Goal: Information Seeking & Learning: Learn about a topic

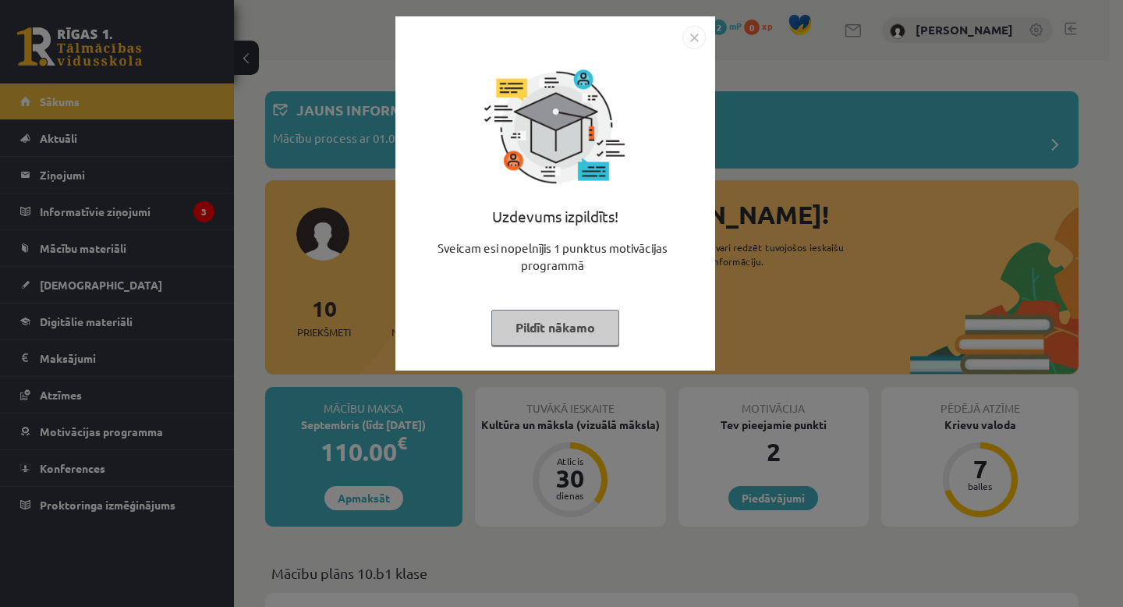
click at [582, 316] on button "Pildīt nākamo" at bounding box center [555, 328] width 128 height 36
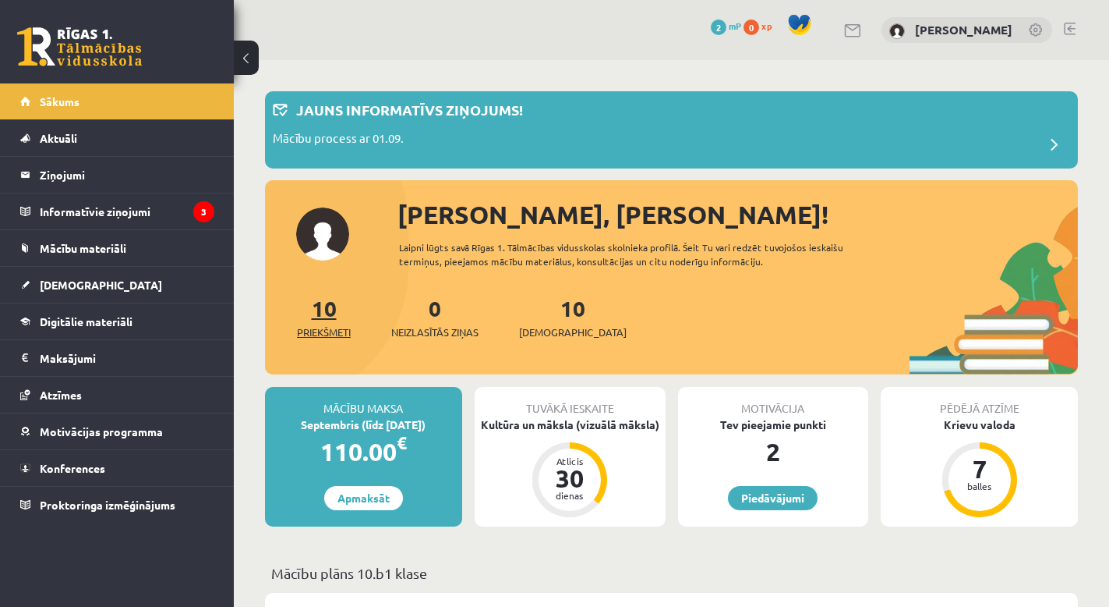
click at [322, 303] on link "10 Priekšmeti" at bounding box center [324, 317] width 54 height 46
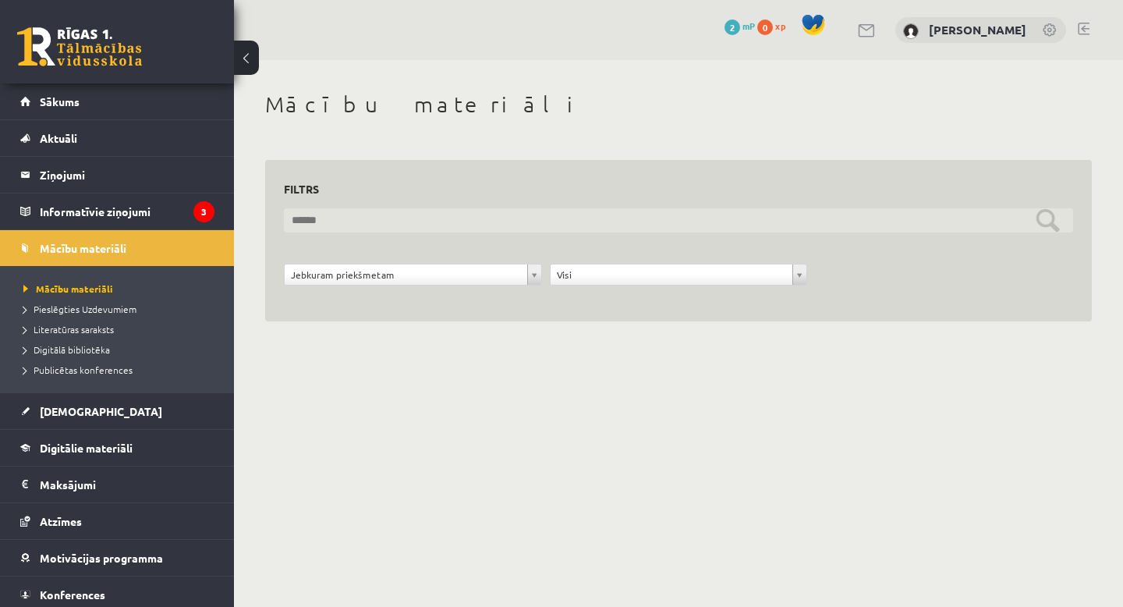
click at [1049, 213] on input "text" at bounding box center [678, 220] width 789 height 24
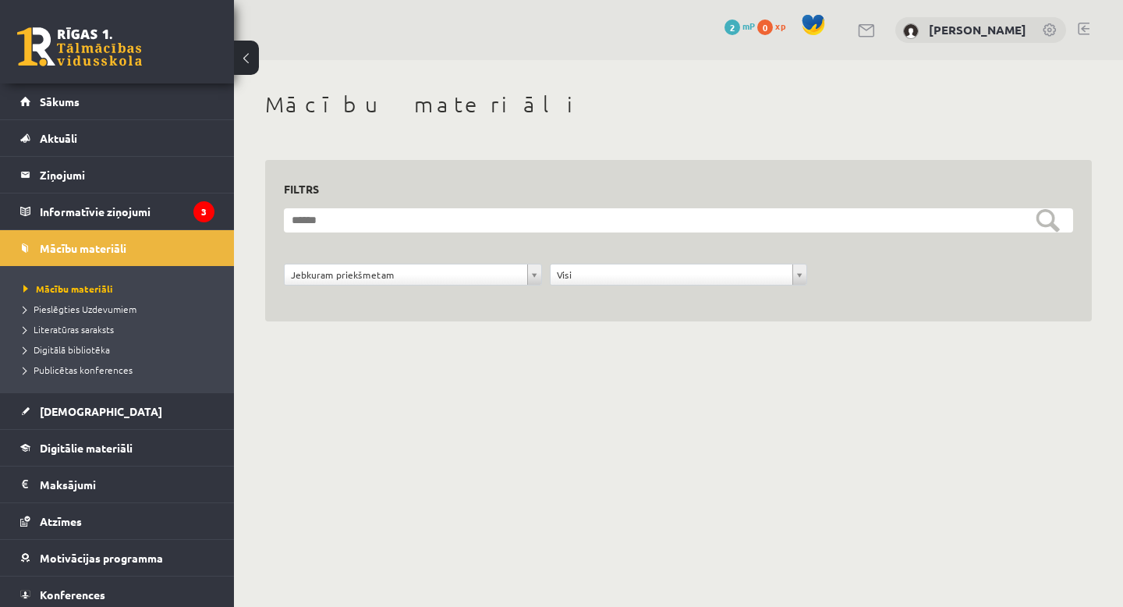
click at [709, 148] on div "**********" at bounding box center [678, 231] width 826 height 181
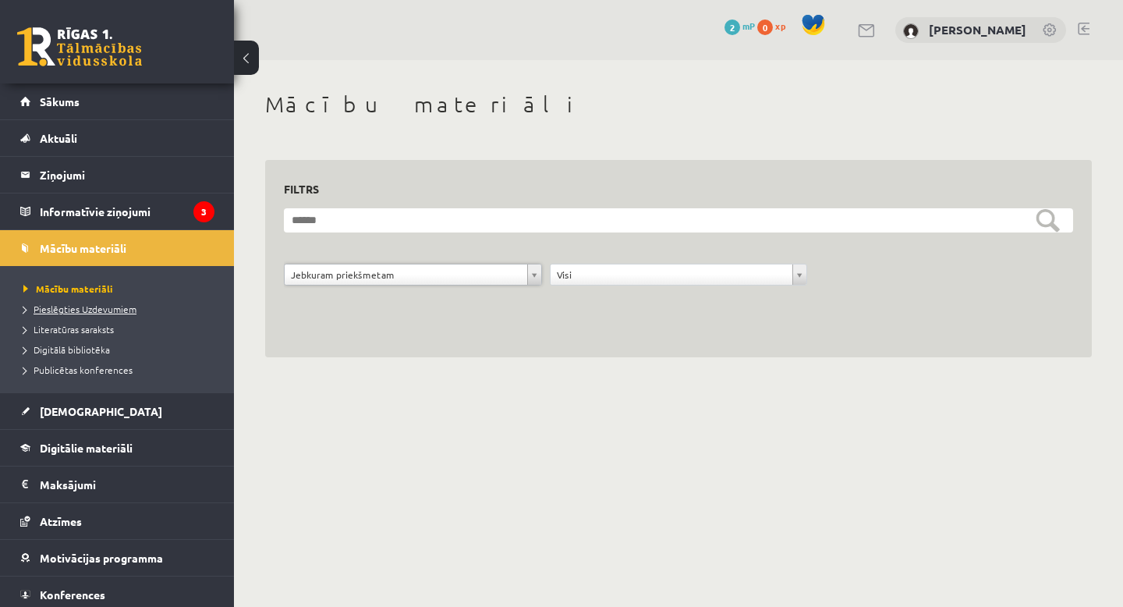
click at [101, 303] on span "Pieslēgties Uzdevumiem" at bounding box center [79, 309] width 113 height 12
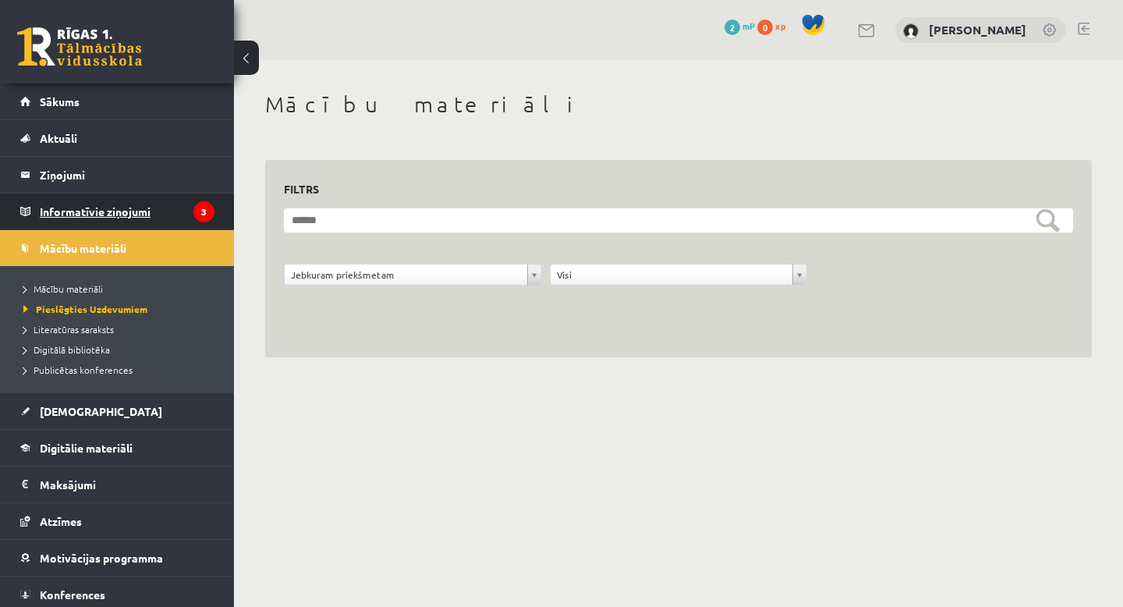
click at [147, 208] on legend "Informatīvie ziņojumi 3" at bounding box center [127, 211] width 175 height 36
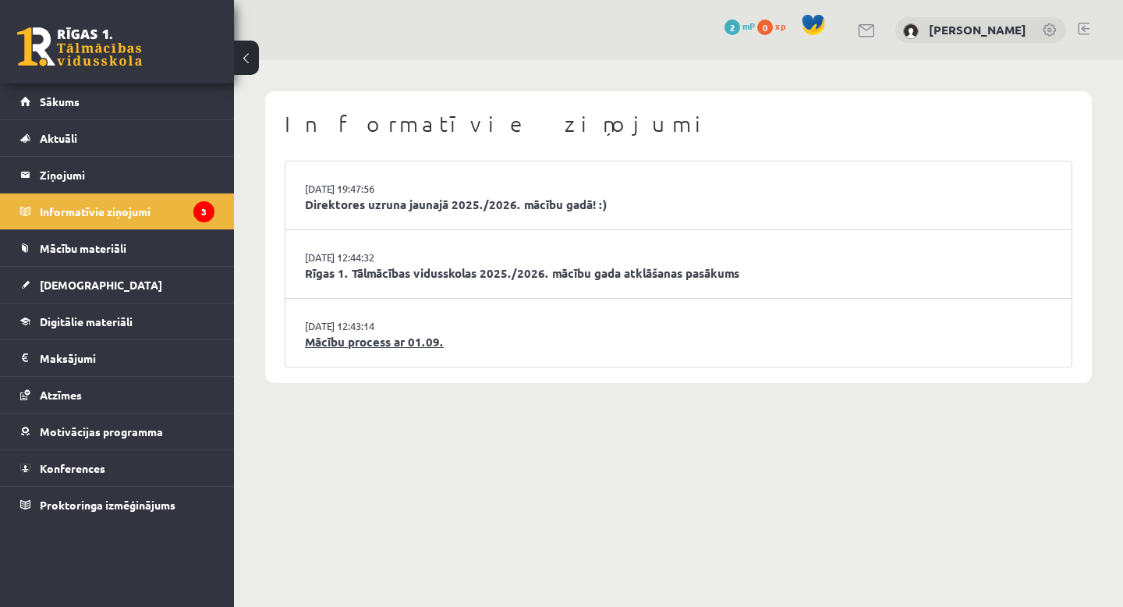
click at [367, 345] on link "Mācību process ar 01.09." at bounding box center [678, 342] width 747 height 18
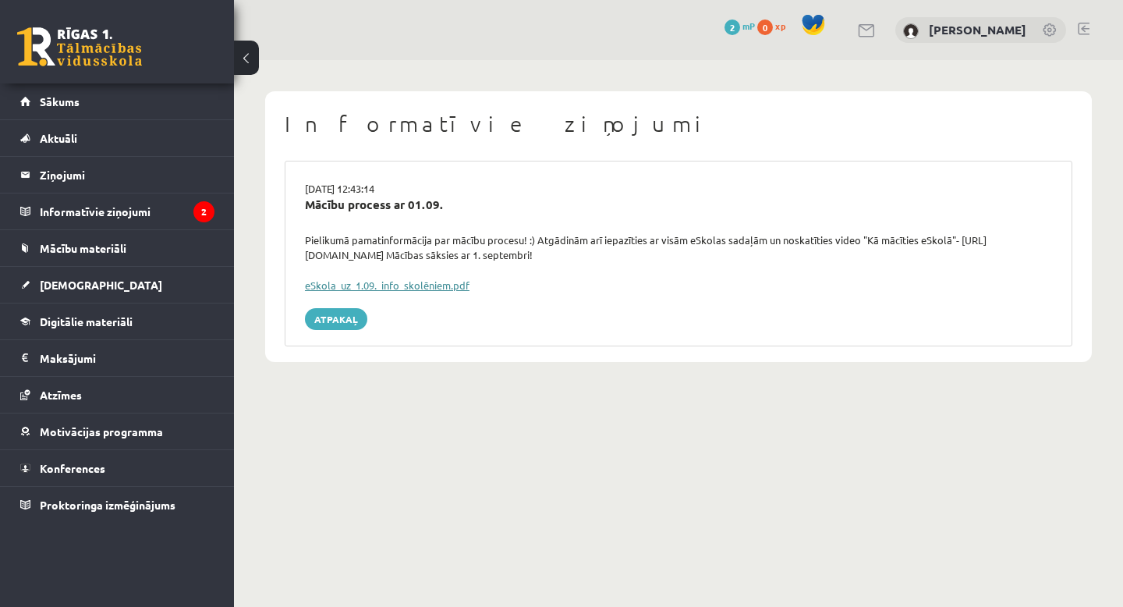
click at [422, 285] on link "eSkola_uz_1.09._info_skolēniem.pdf" at bounding box center [387, 284] width 165 height 13
click at [132, 323] on span "Digitālie materiāli" at bounding box center [86, 321] width 93 height 14
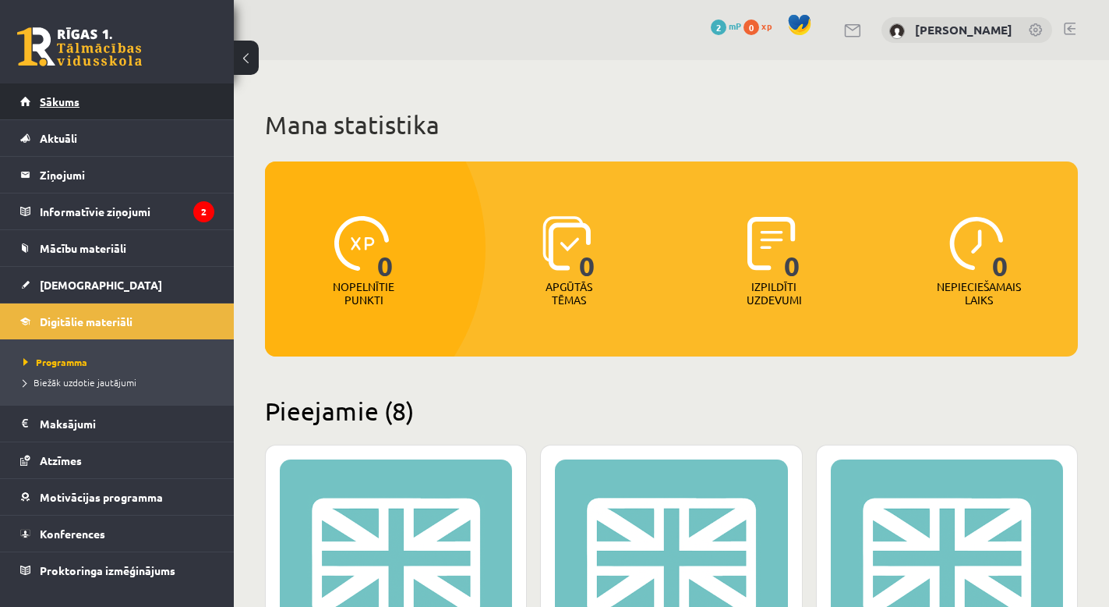
click at [119, 95] on link "Sākums" at bounding box center [117, 101] width 194 height 36
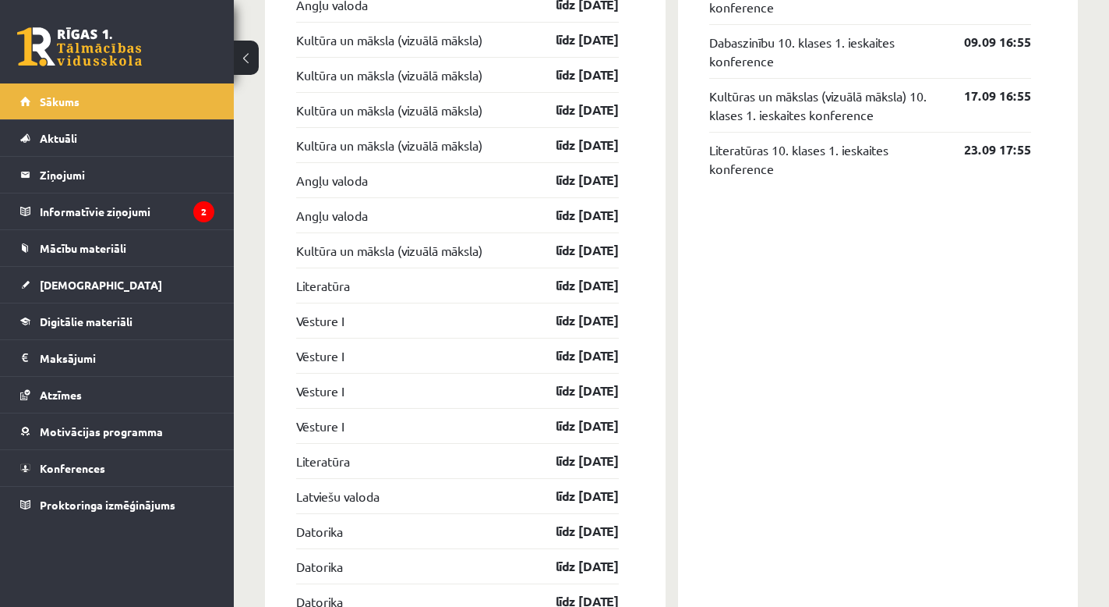
scroll to position [1510, 0]
click at [126, 209] on legend "Informatīvie ziņojumi 2" at bounding box center [127, 211] width 175 height 36
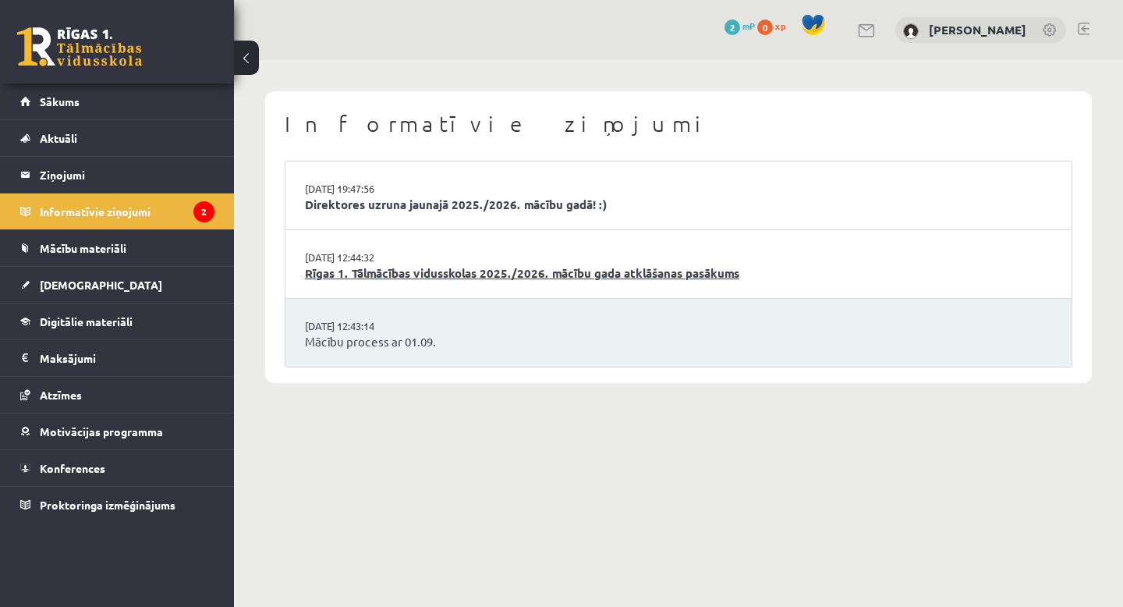
click at [343, 278] on link "Rīgas 1. Tālmācības vidusskolas 2025./2026. mācību gada atklāšanas pasākums" at bounding box center [678, 273] width 747 height 18
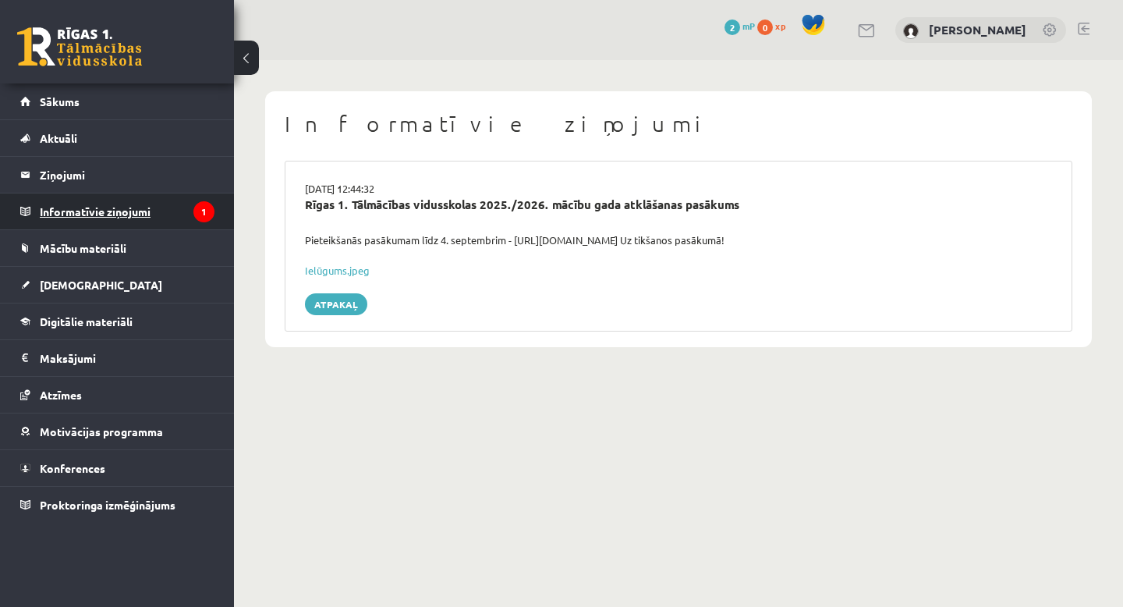
click at [136, 207] on legend "Informatīvie ziņojumi 1" at bounding box center [127, 211] width 175 height 36
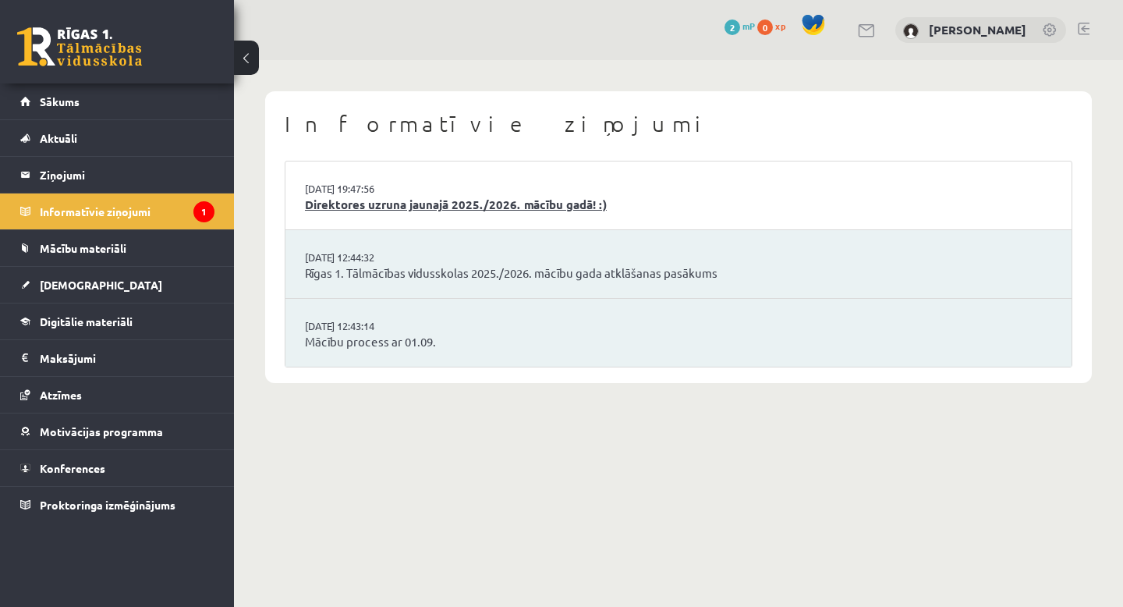
click at [334, 203] on link "Direktores uzruna jaunajā 2025./2026. mācību gadā! :)" at bounding box center [678, 205] width 747 height 18
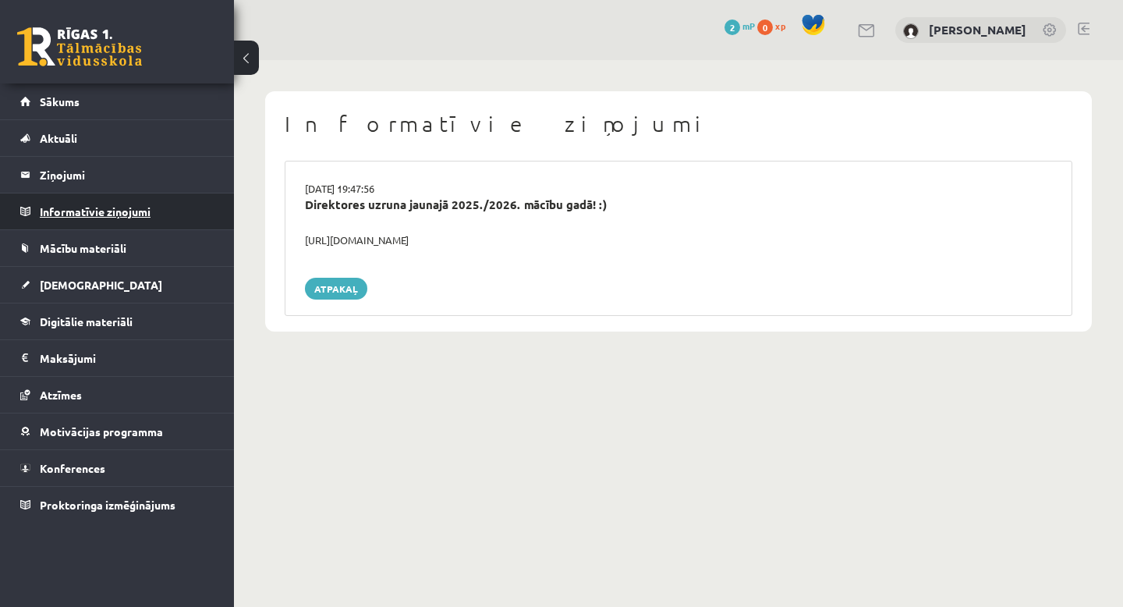
click at [165, 207] on legend "Informatīvie ziņojumi 0" at bounding box center [127, 211] width 175 height 36
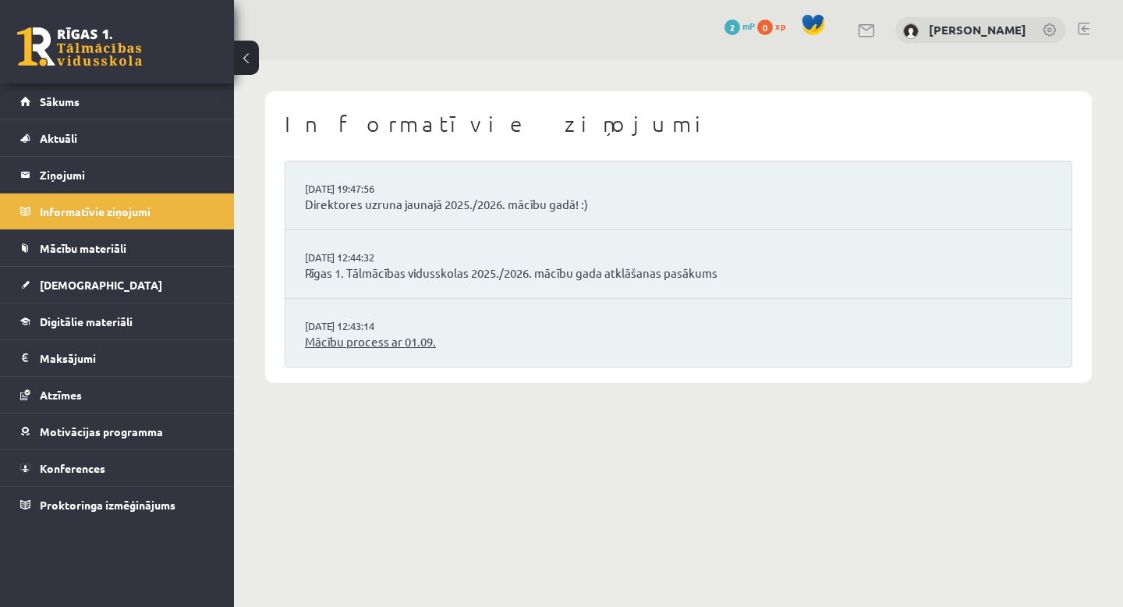
click at [341, 342] on link "Mācību process ar 01.09." at bounding box center [678, 342] width 747 height 18
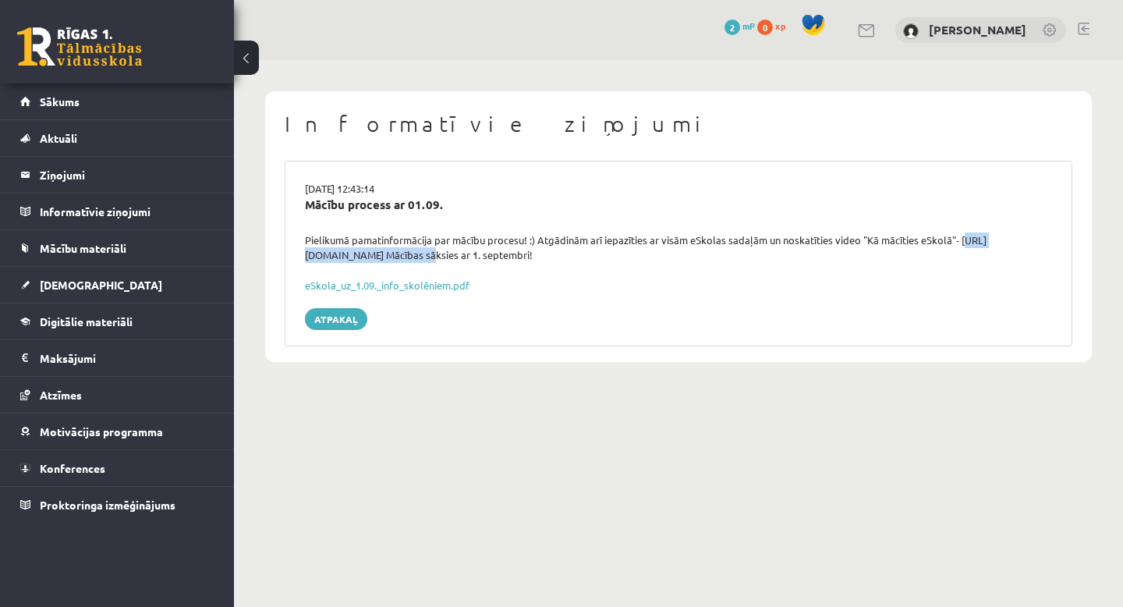
drag, startPoint x: 305, startPoint y: 252, endPoint x: 449, endPoint y: 260, distance: 144.5
click at [449, 260] on div "Pielikumā pamatinformācija par mācību procesu! :) Atgādinām arī iepazīties ar v…" at bounding box center [678, 247] width 770 height 30
copy div "[URL][DOMAIN_NAME]"
click at [128, 317] on span "Digitālie materiāli" at bounding box center [86, 321] width 93 height 14
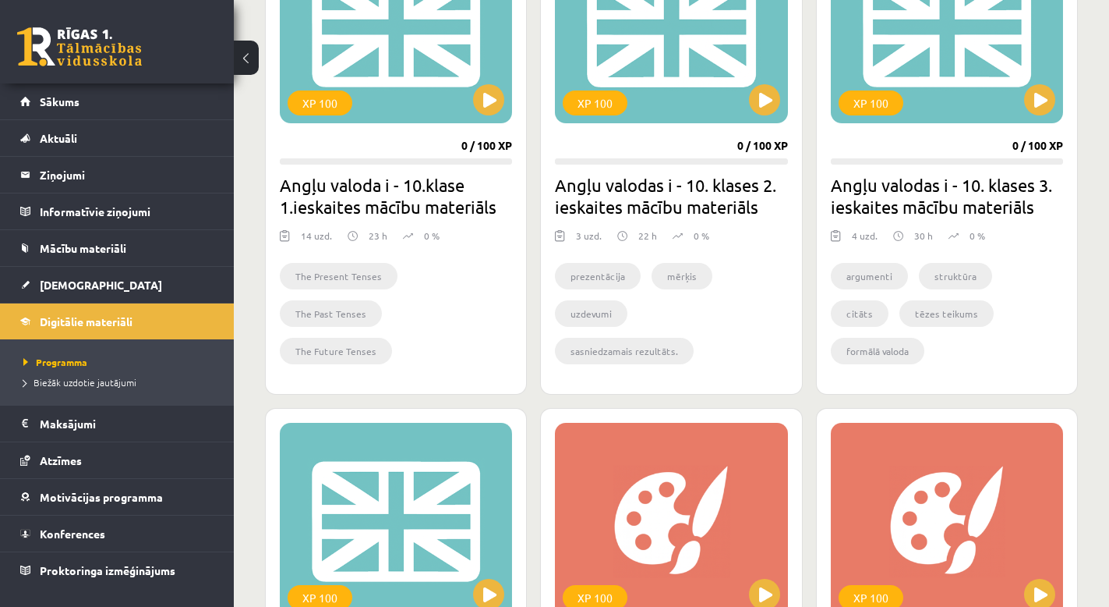
scroll to position [854, 0]
